Goal: Task Accomplishment & Management: Manage account settings

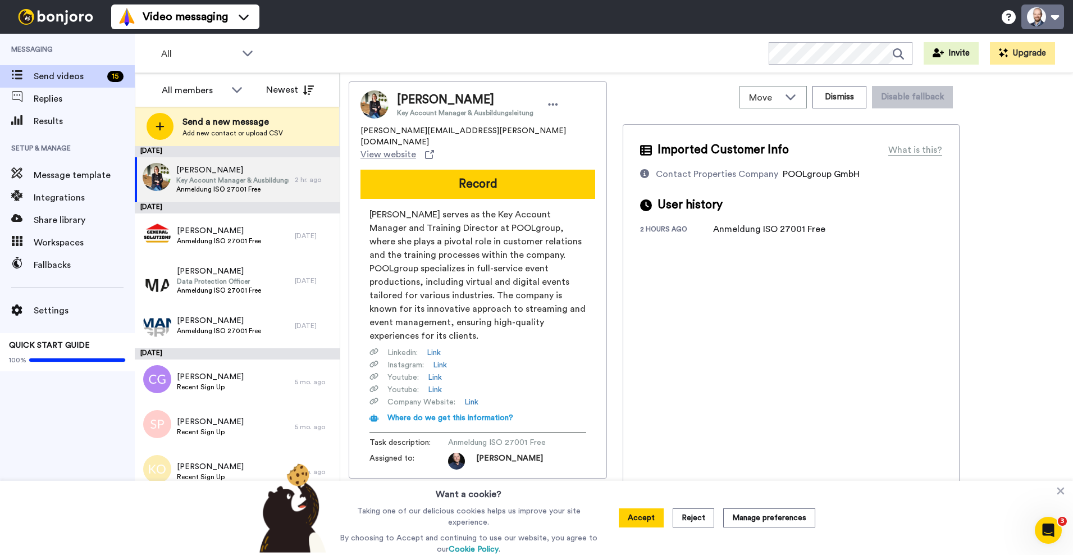
click at [1043, 17] on button at bounding box center [1042, 16] width 43 height 25
